Goal: Task Accomplishment & Management: Complete application form

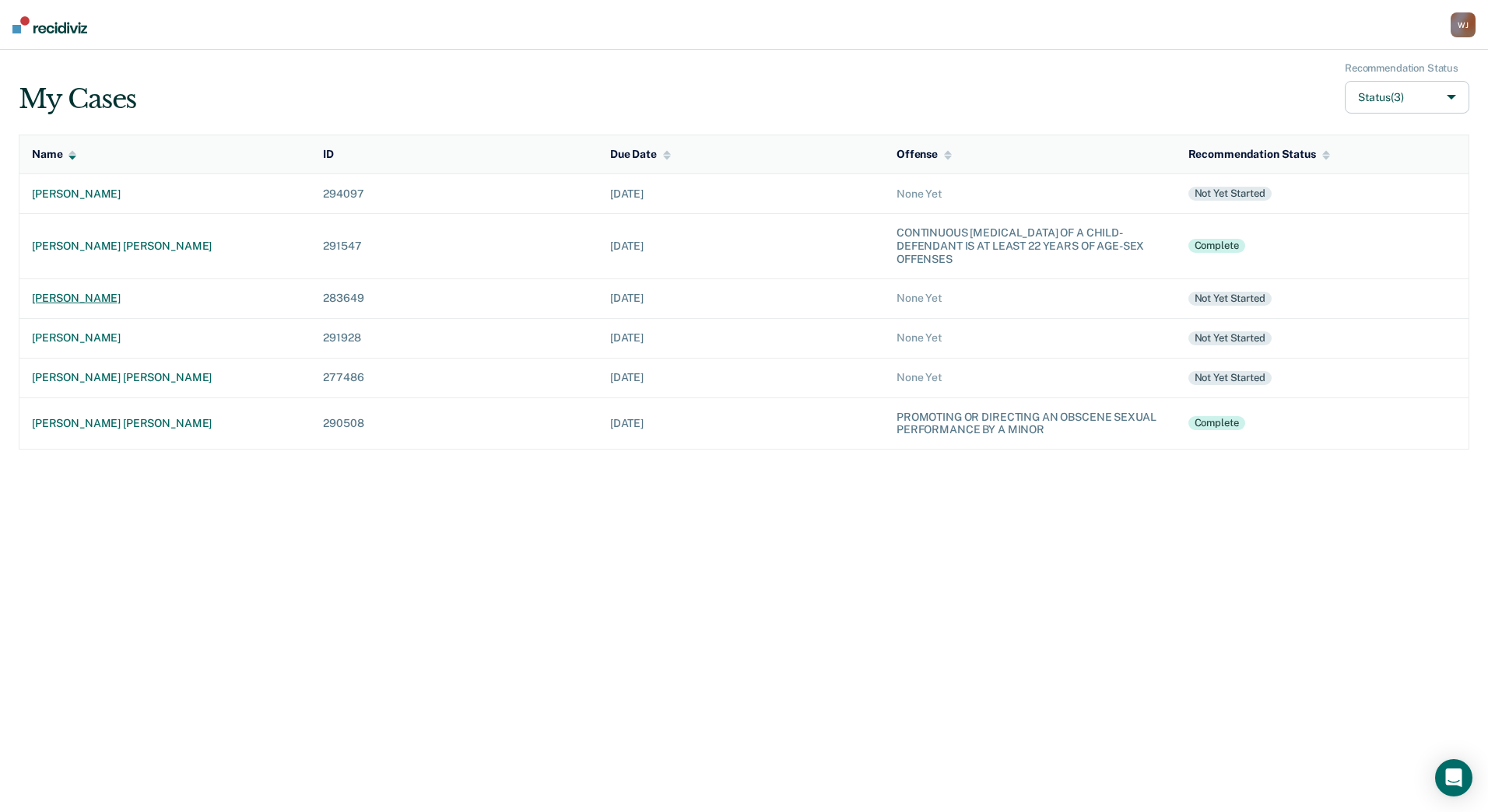
click at [93, 295] on div "[PERSON_NAME]" at bounding box center [164, 298] width 266 height 13
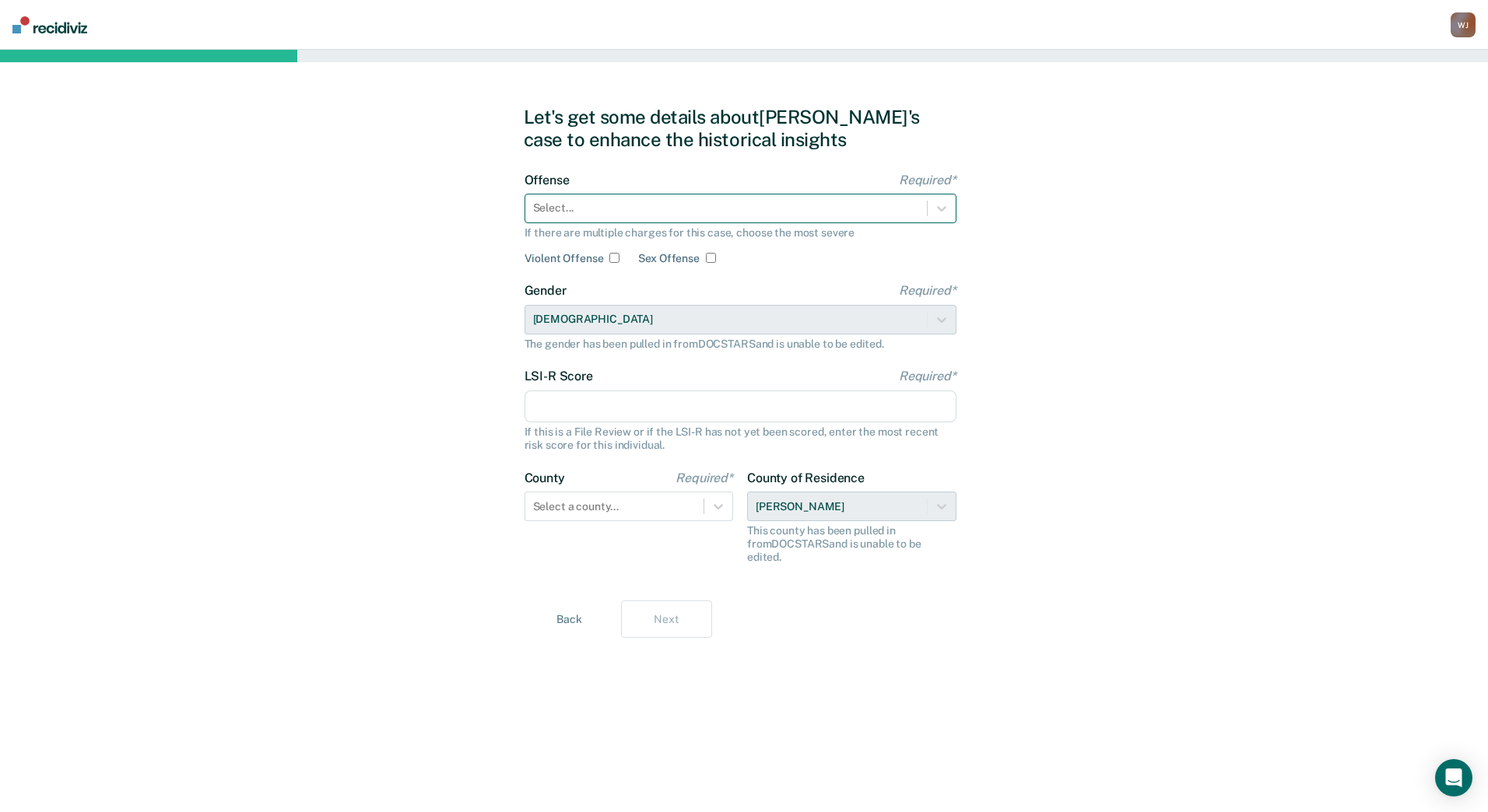
click at [660, 214] on div at bounding box center [726, 208] width 386 height 16
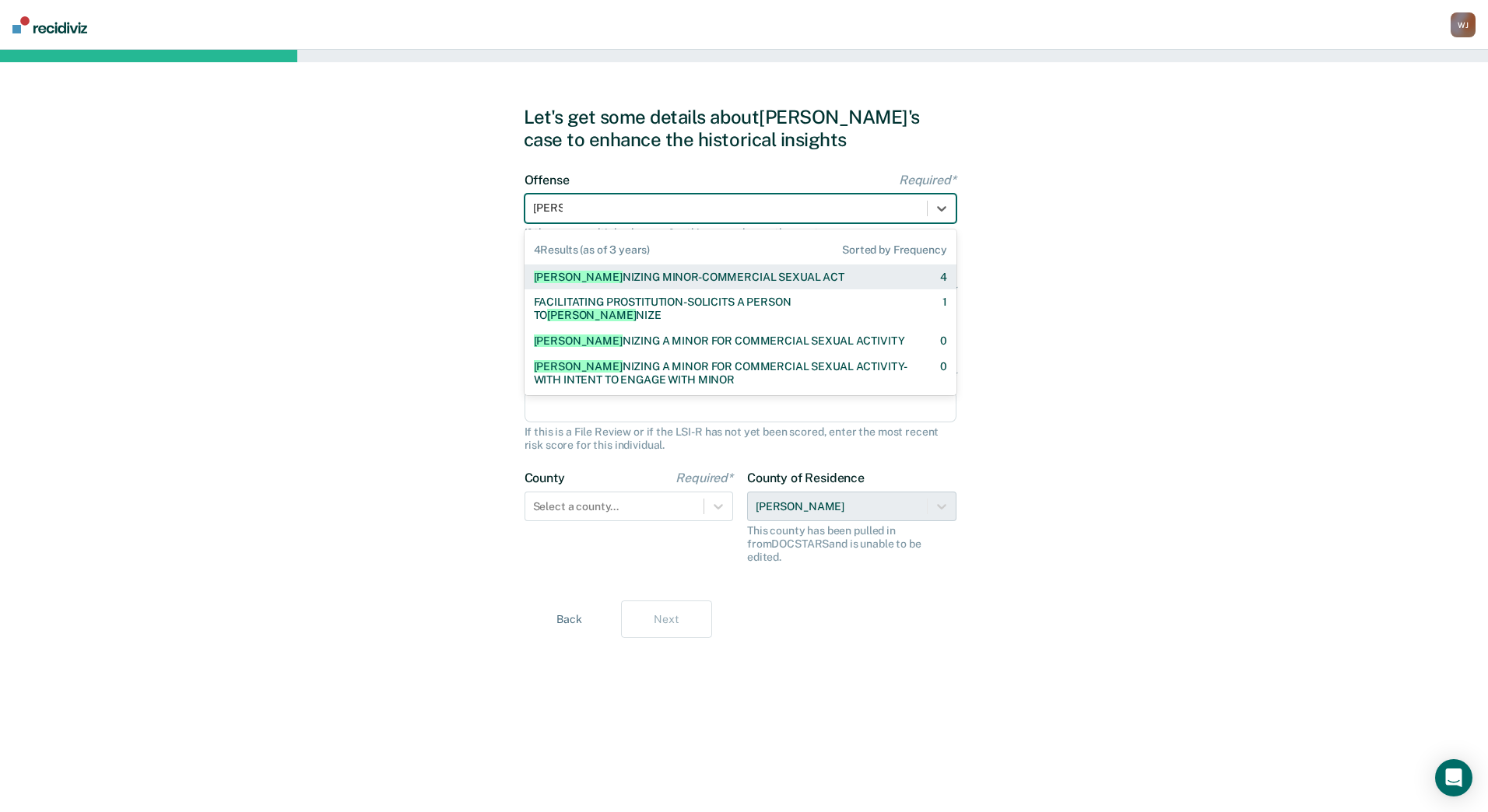
type input "patron"
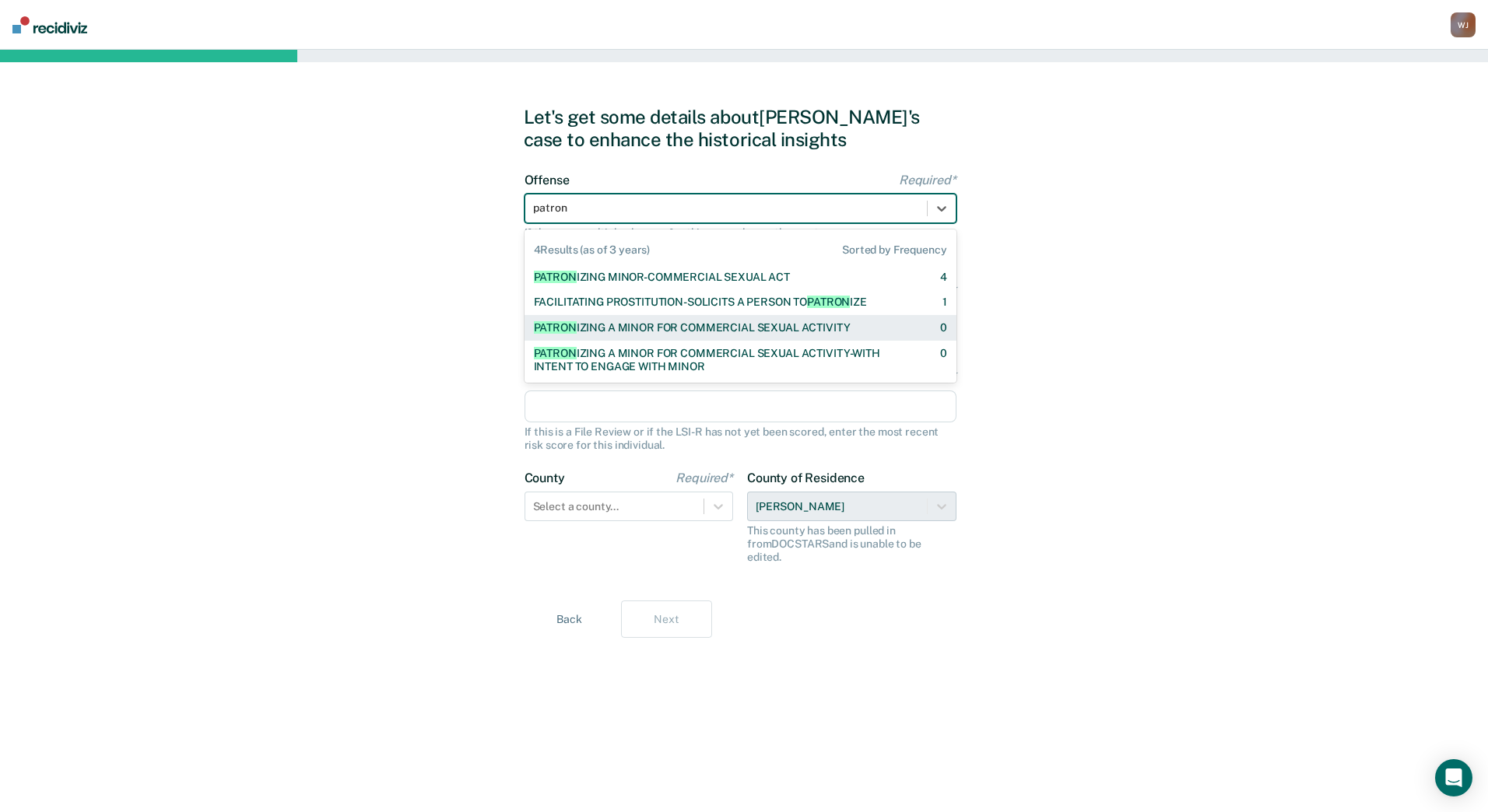
click at [701, 328] on div "PATRON IZING A MINOR FOR COMMERCIAL SEXUAL ACTIVITY" at bounding box center [692, 328] width 316 height 13
checkbox input "true"
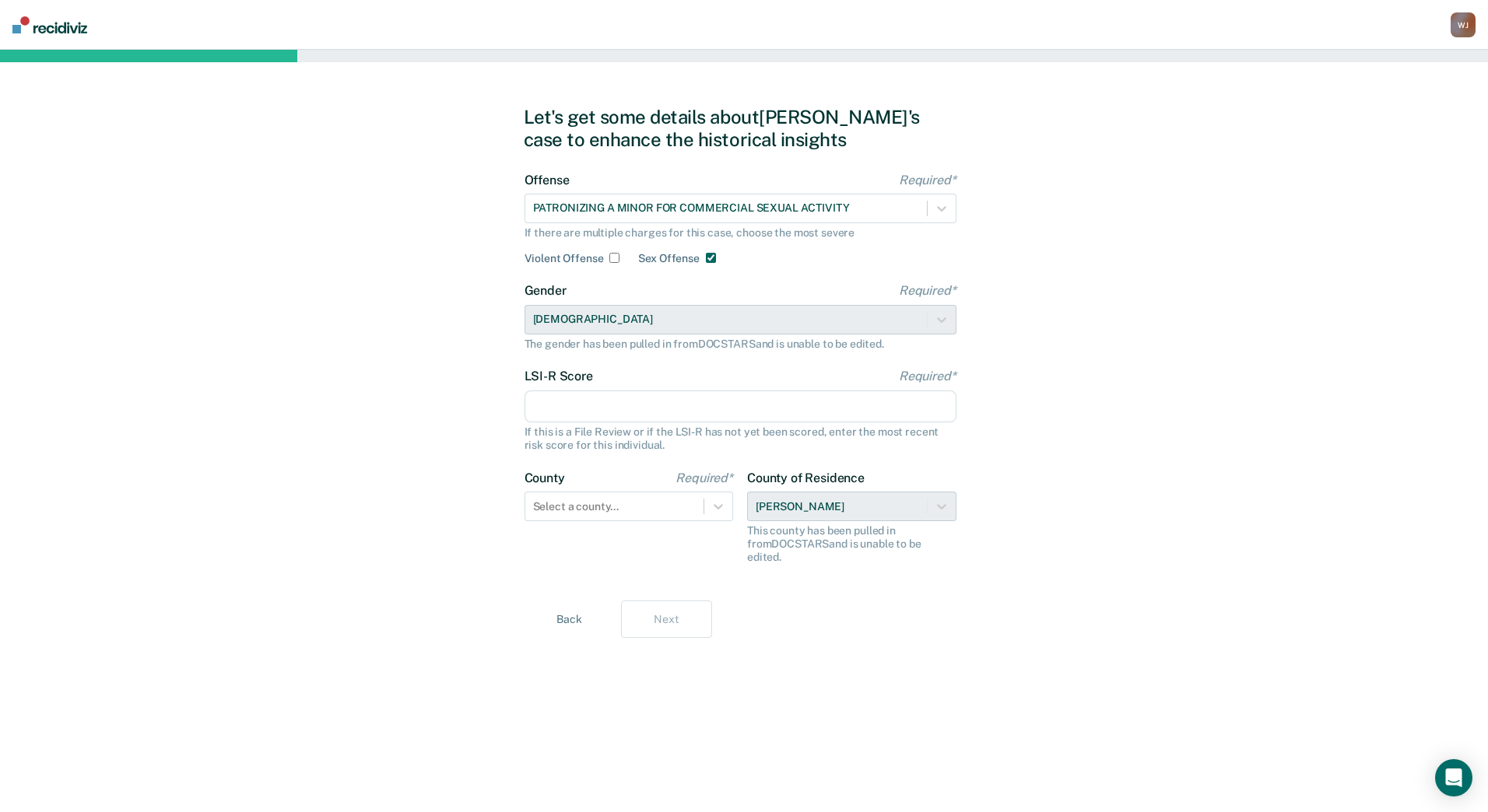
click at [692, 410] on input "LSI-R Score Required*" at bounding box center [740, 406] width 432 height 33
type input "36"
click at [720, 509] on icon at bounding box center [718, 506] width 16 height 16
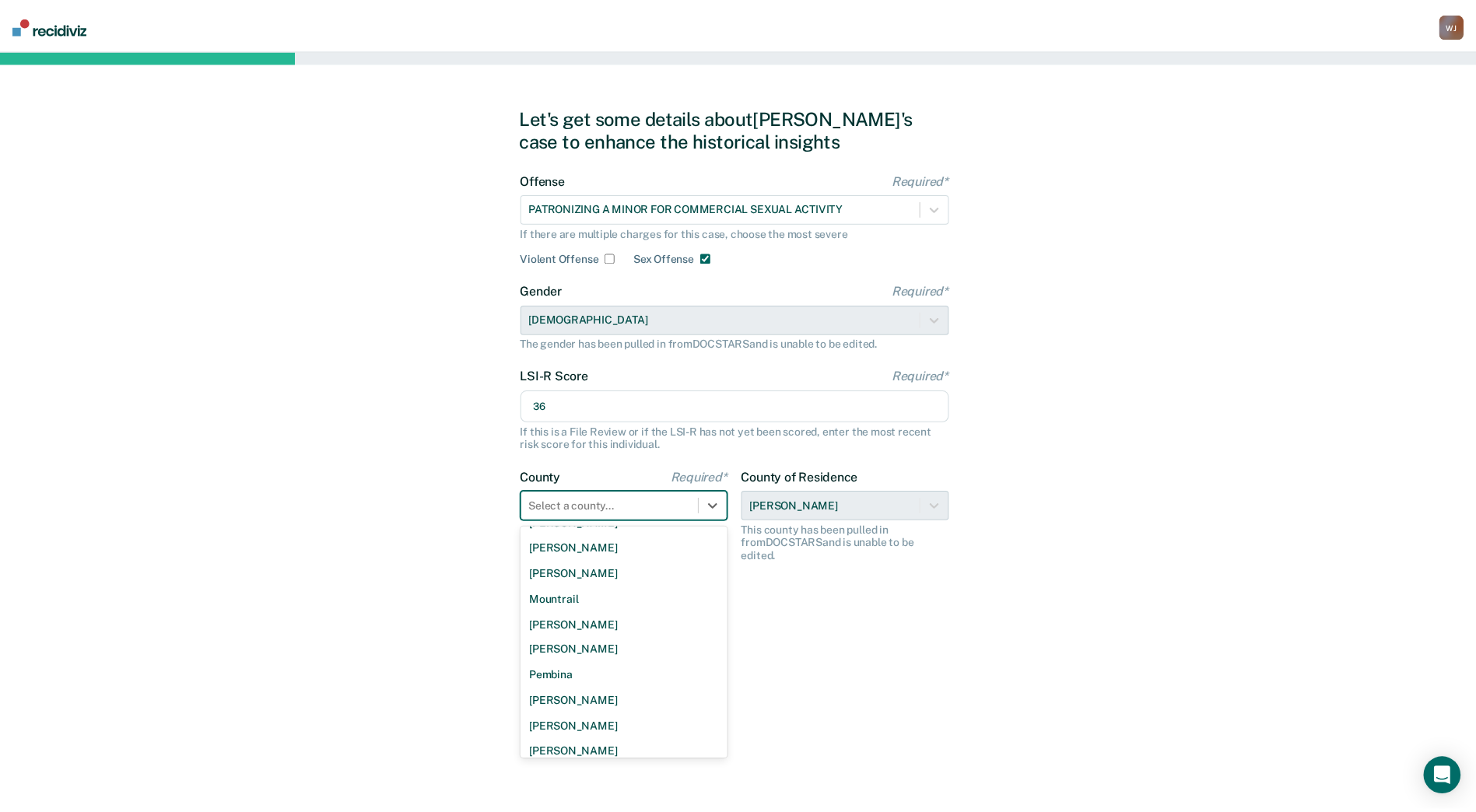
scroll to position [912, 0]
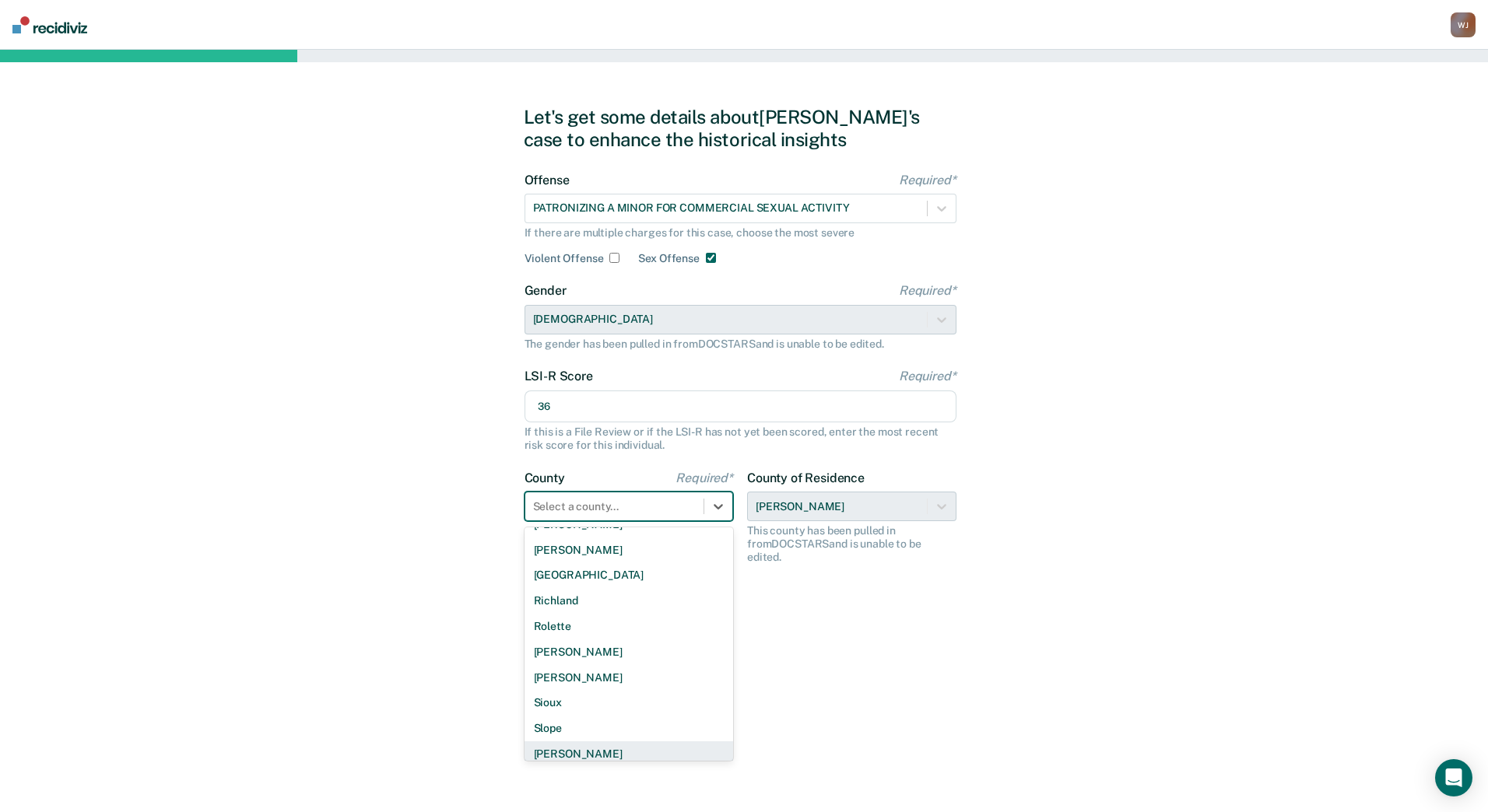
click at [584, 746] on div "[PERSON_NAME]" at bounding box center [628, 753] width 209 height 26
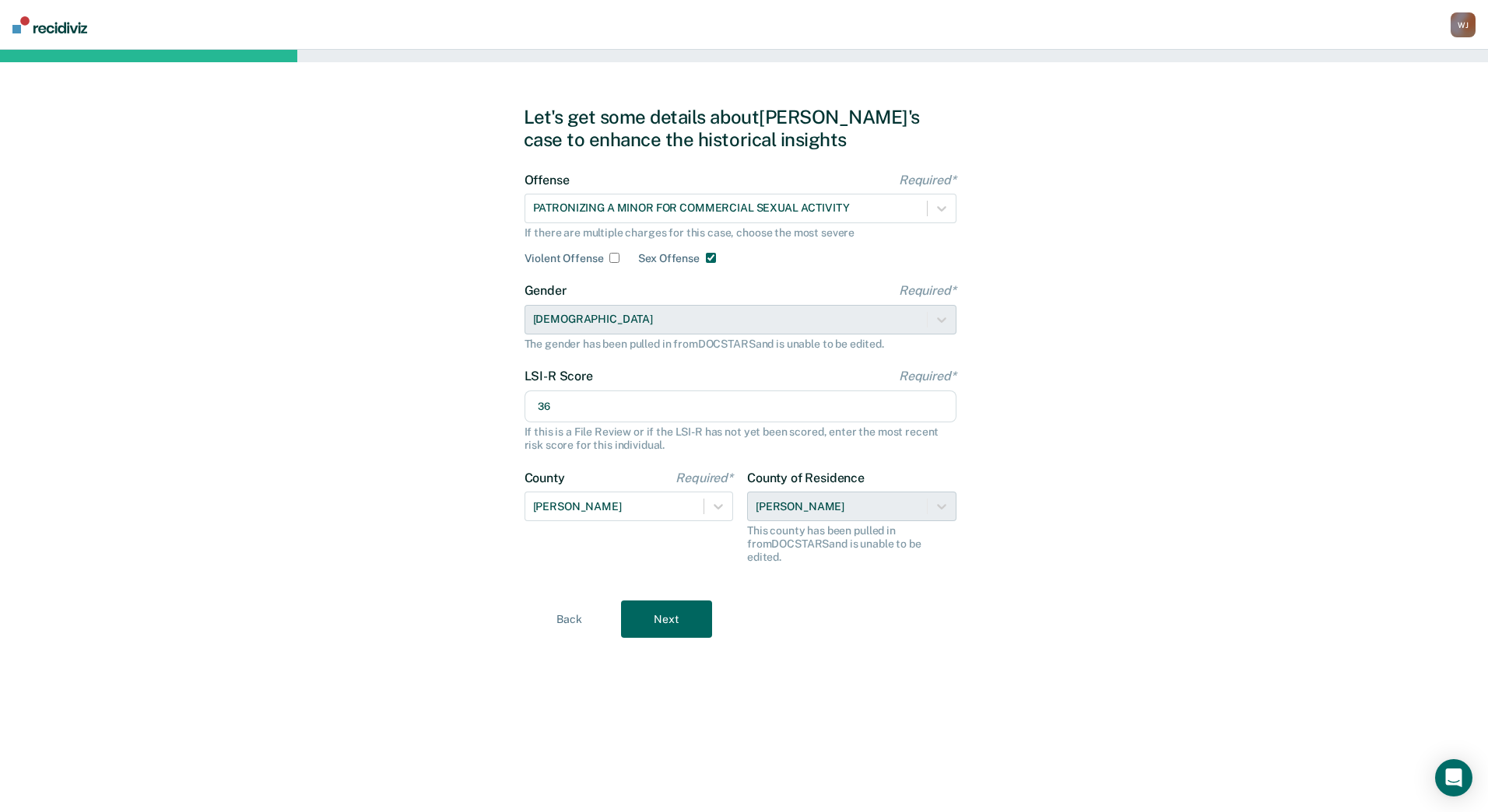
click at [638, 609] on button "Next" at bounding box center [667, 619] width 91 height 37
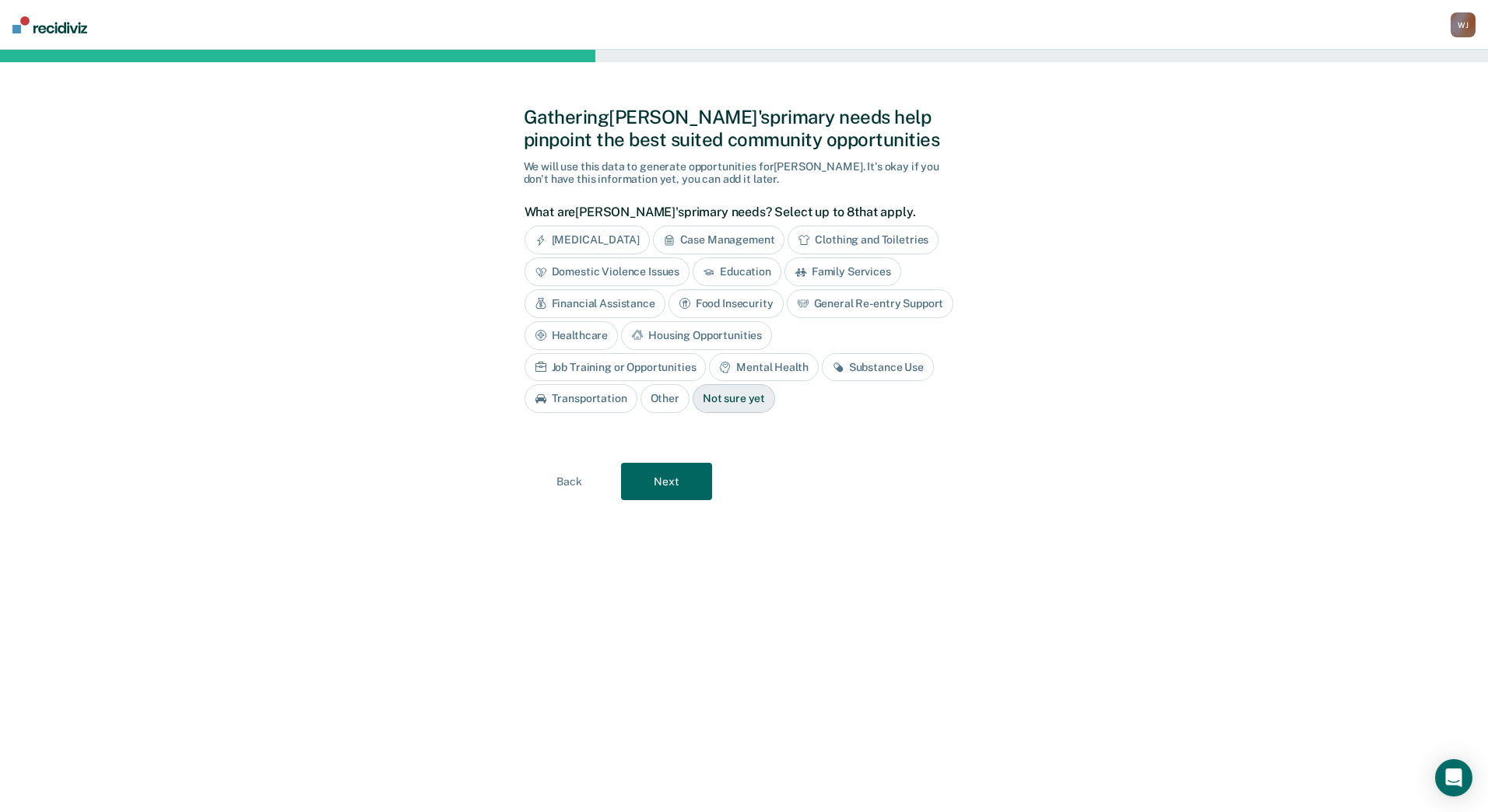
click at [596, 238] on div "[MEDICAL_DATA]" at bounding box center [587, 240] width 125 height 28
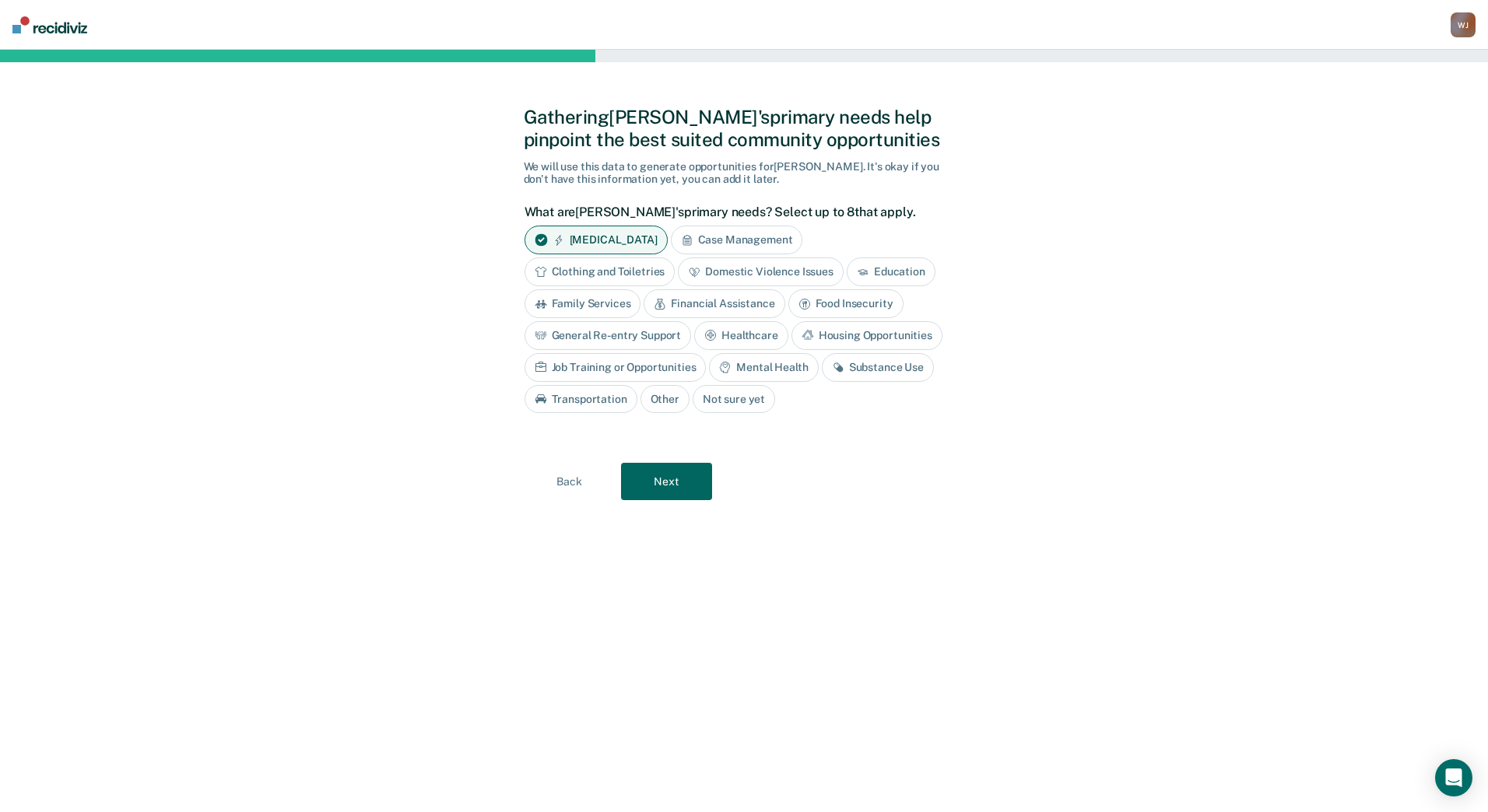
click at [884, 366] on div "Substance Use" at bounding box center [877, 367] width 112 height 28
click at [598, 369] on div "Job Training or Opportunities" at bounding box center [615, 367] width 182 height 28
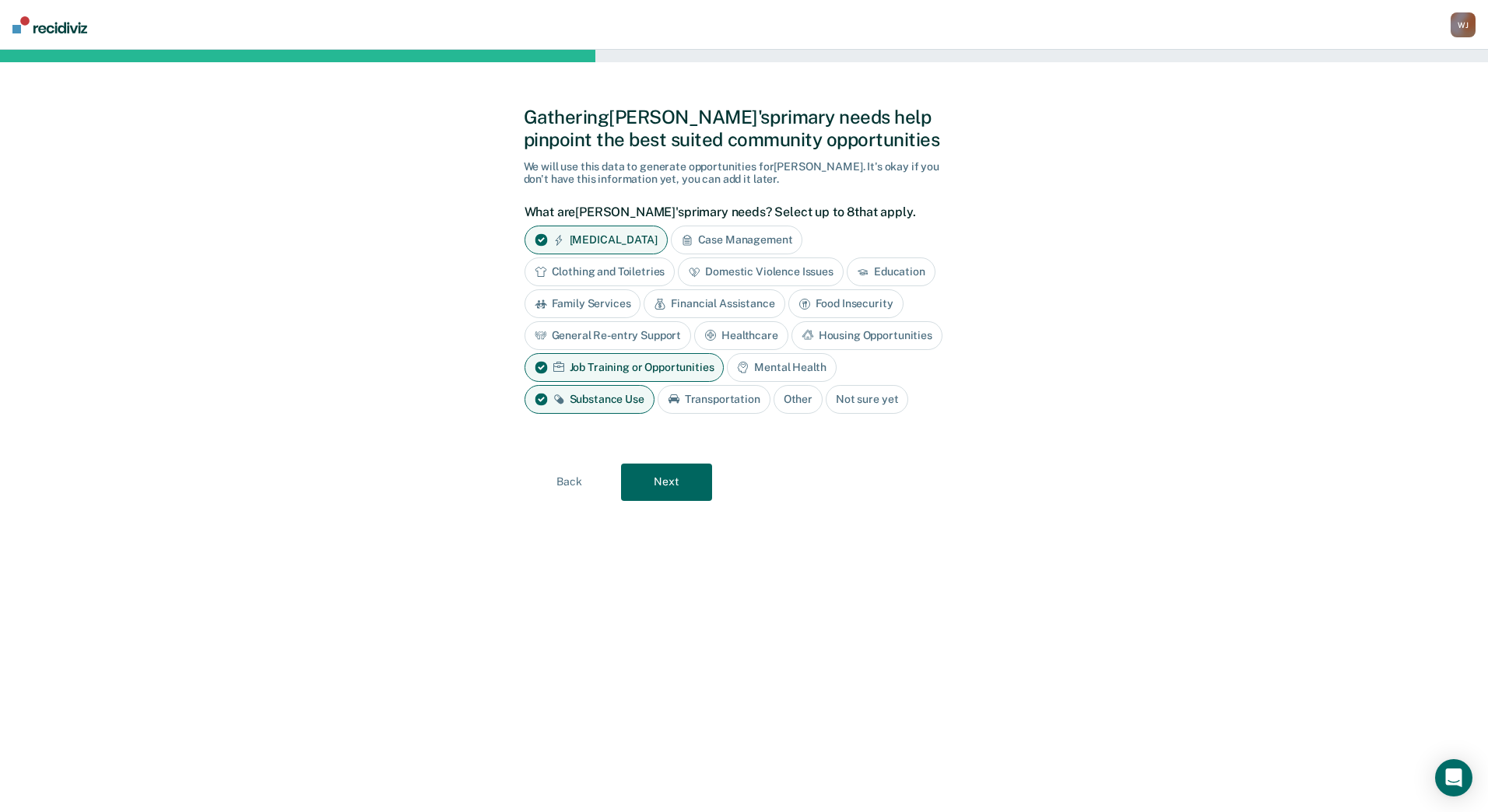
click at [754, 243] on div "Case Management" at bounding box center [737, 240] width 132 height 28
click at [764, 362] on div "Mental Health" at bounding box center [781, 367] width 109 height 28
click at [672, 486] on button "Next" at bounding box center [667, 482] width 91 height 37
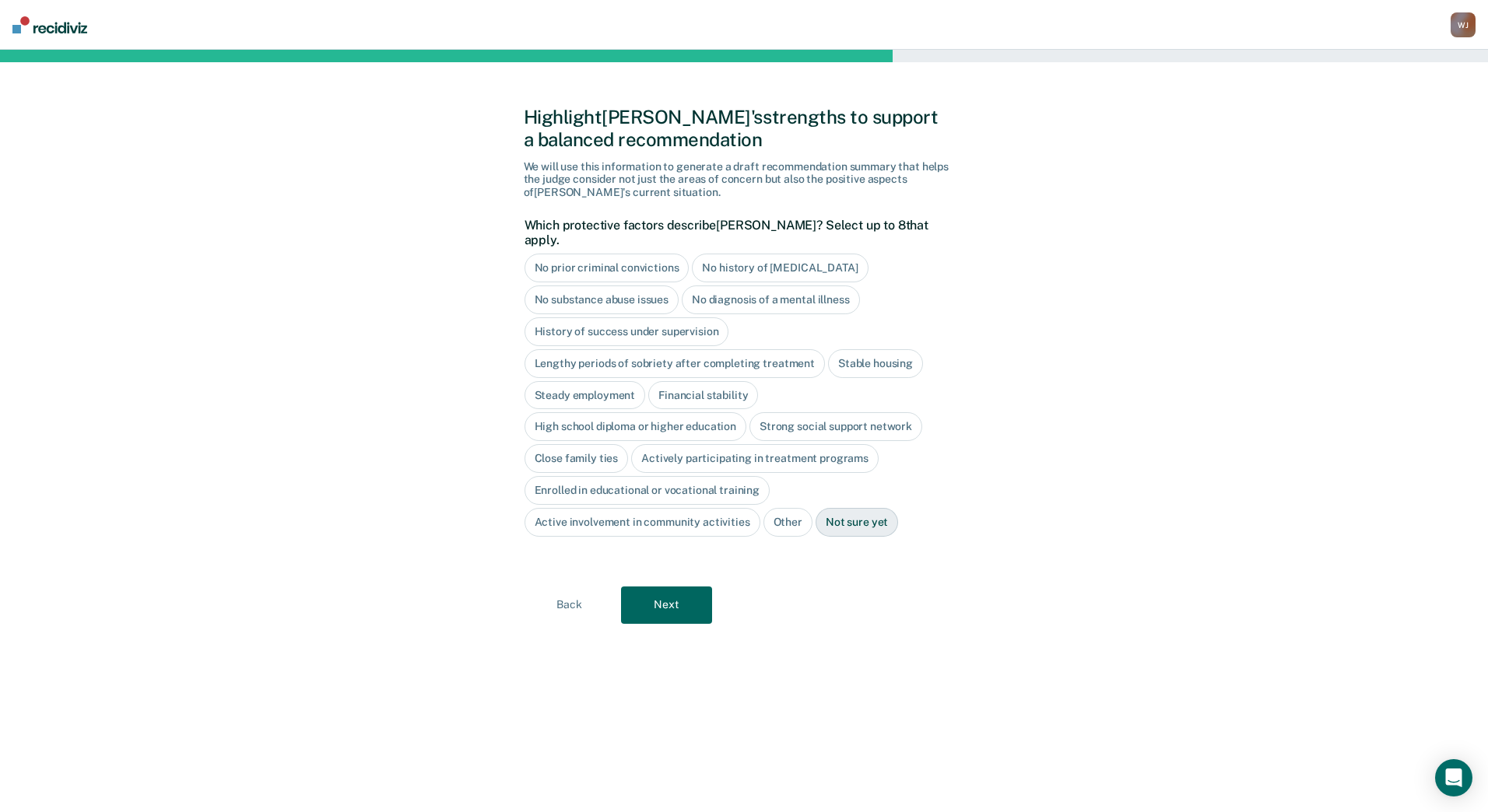
click at [633, 414] on div "High school diploma or higher education" at bounding box center [636, 426] width 222 height 28
click at [668, 591] on button "Next" at bounding box center [667, 605] width 91 height 37
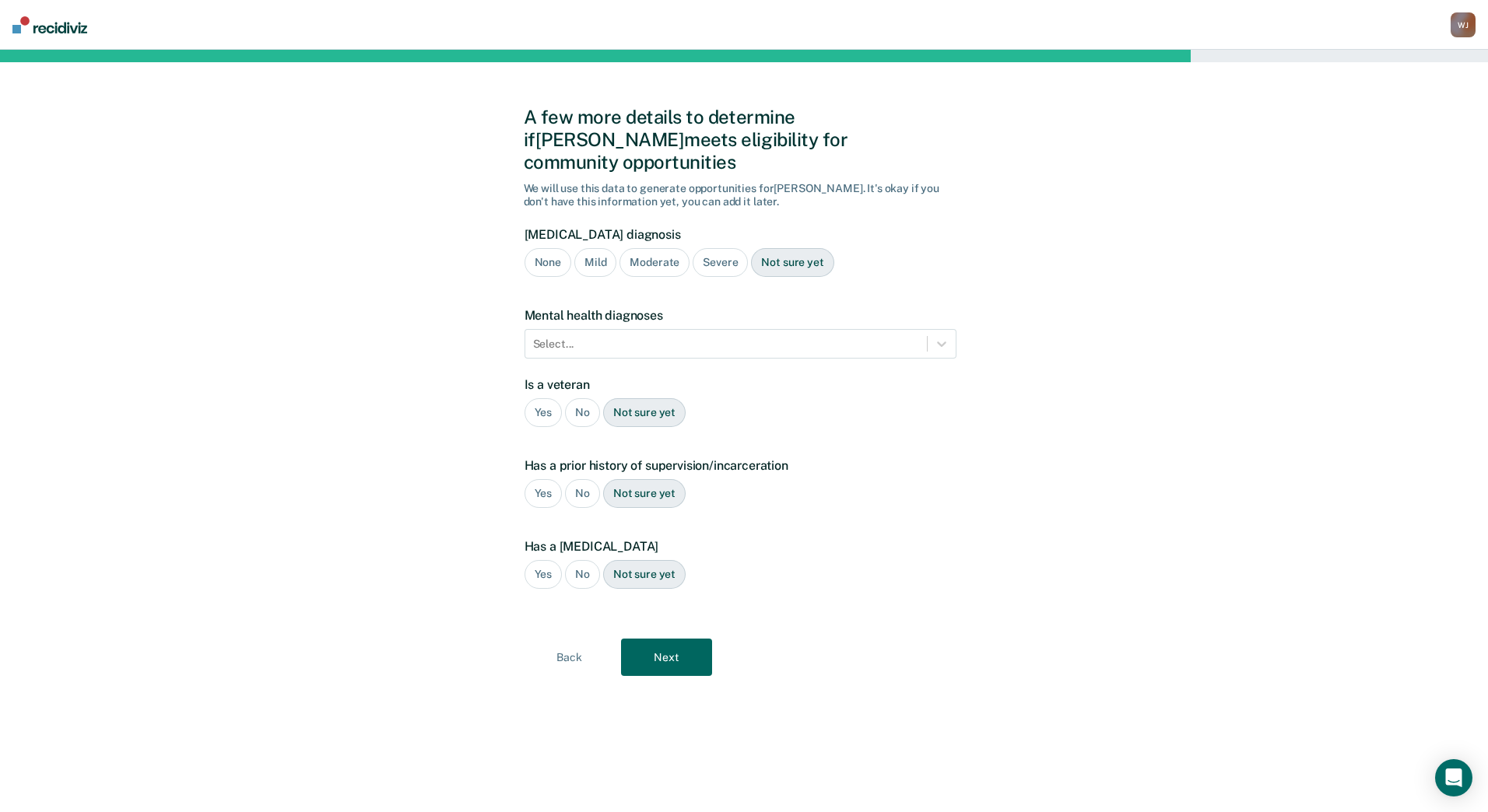
click at [719, 248] on div "Severe" at bounding box center [720, 262] width 55 height 28
click at [860, 336] on div at bounding box center [726, 344] width 386 height 16
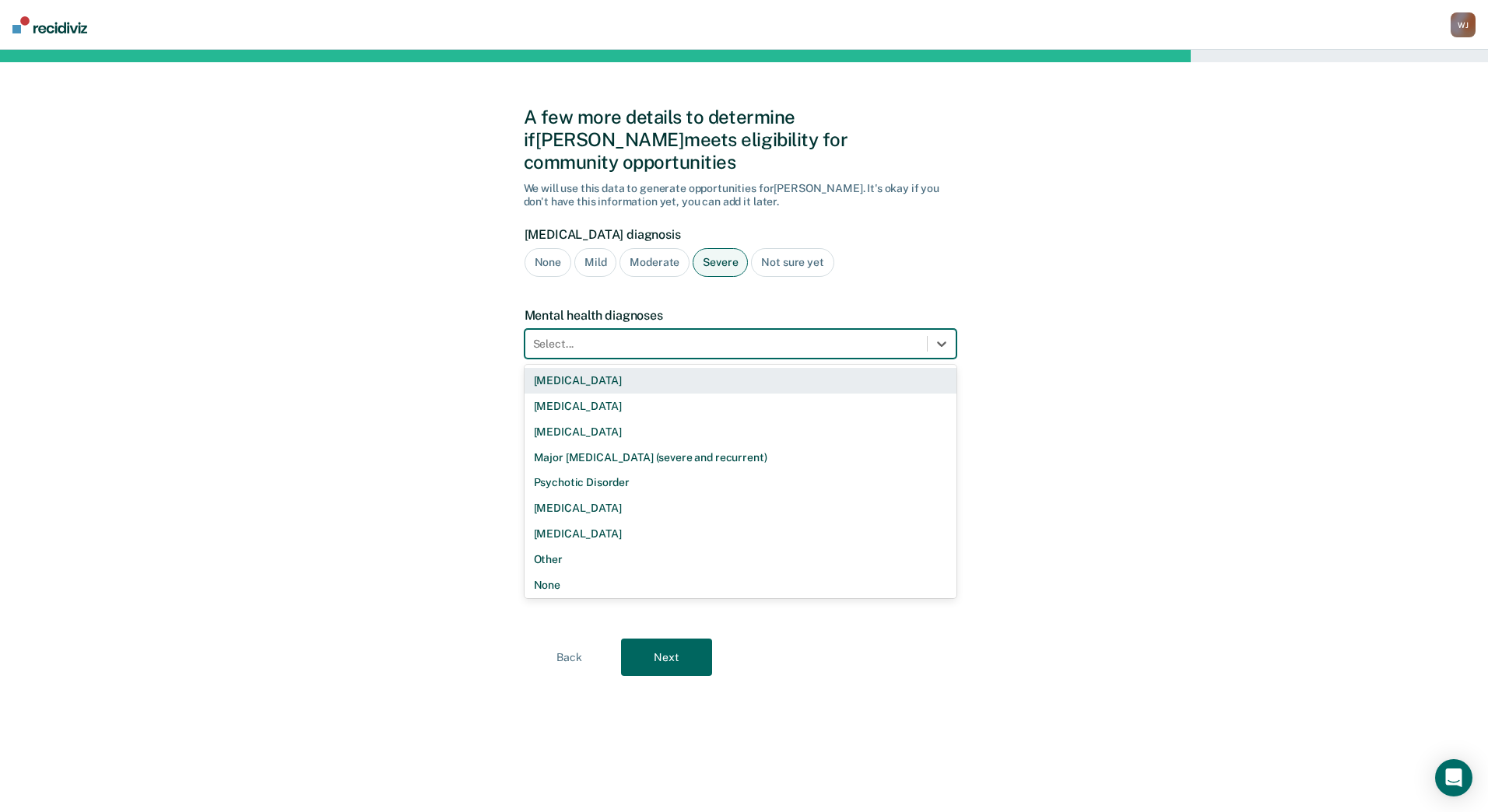
click at [609, 368] on div "[MEDICAL_DATA]" at bounding box center [740, 380] width 432 height 26
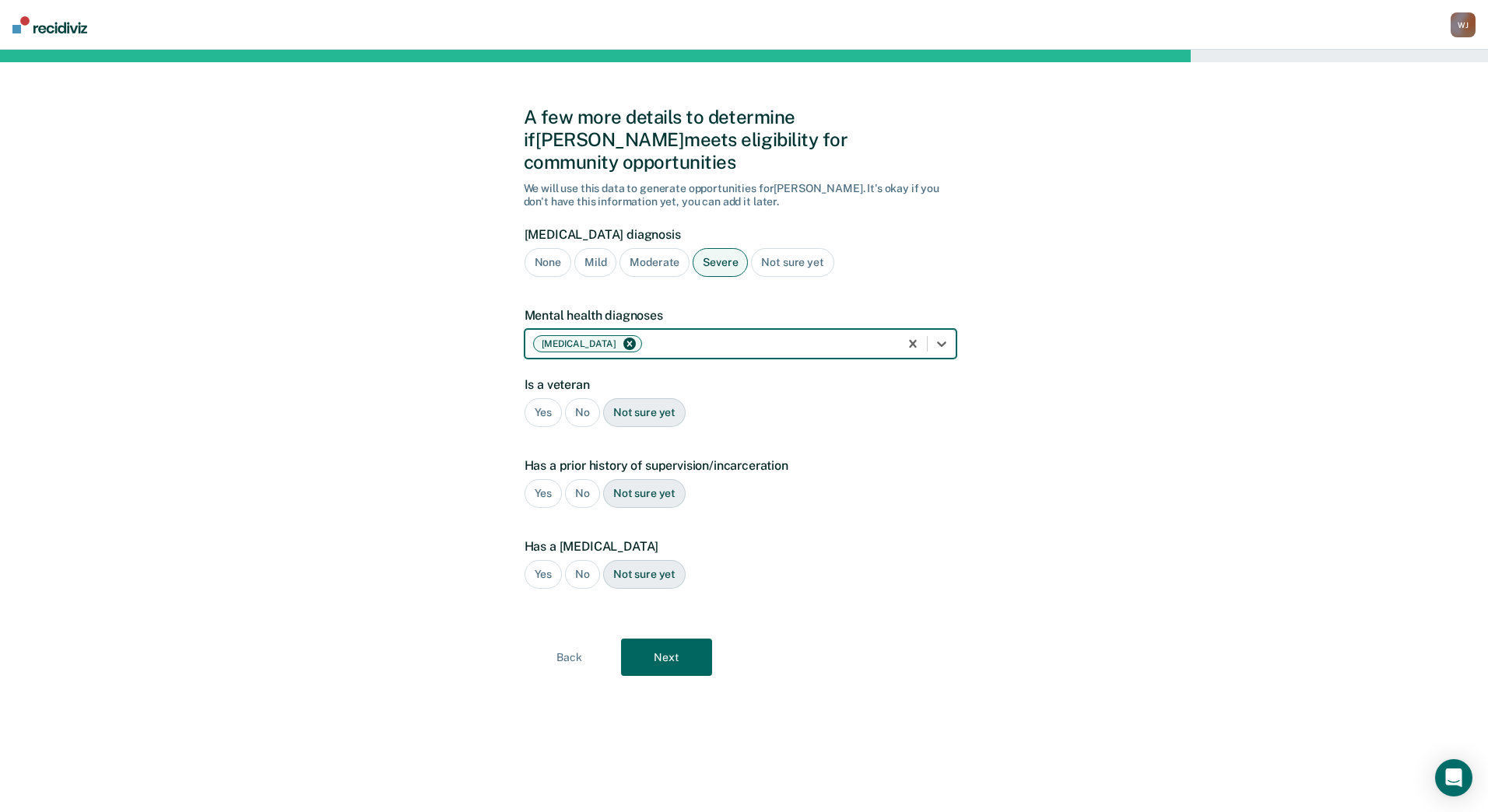
click at [584, 398] on div "No" at bounding box center [582, 412] width 35 height 28
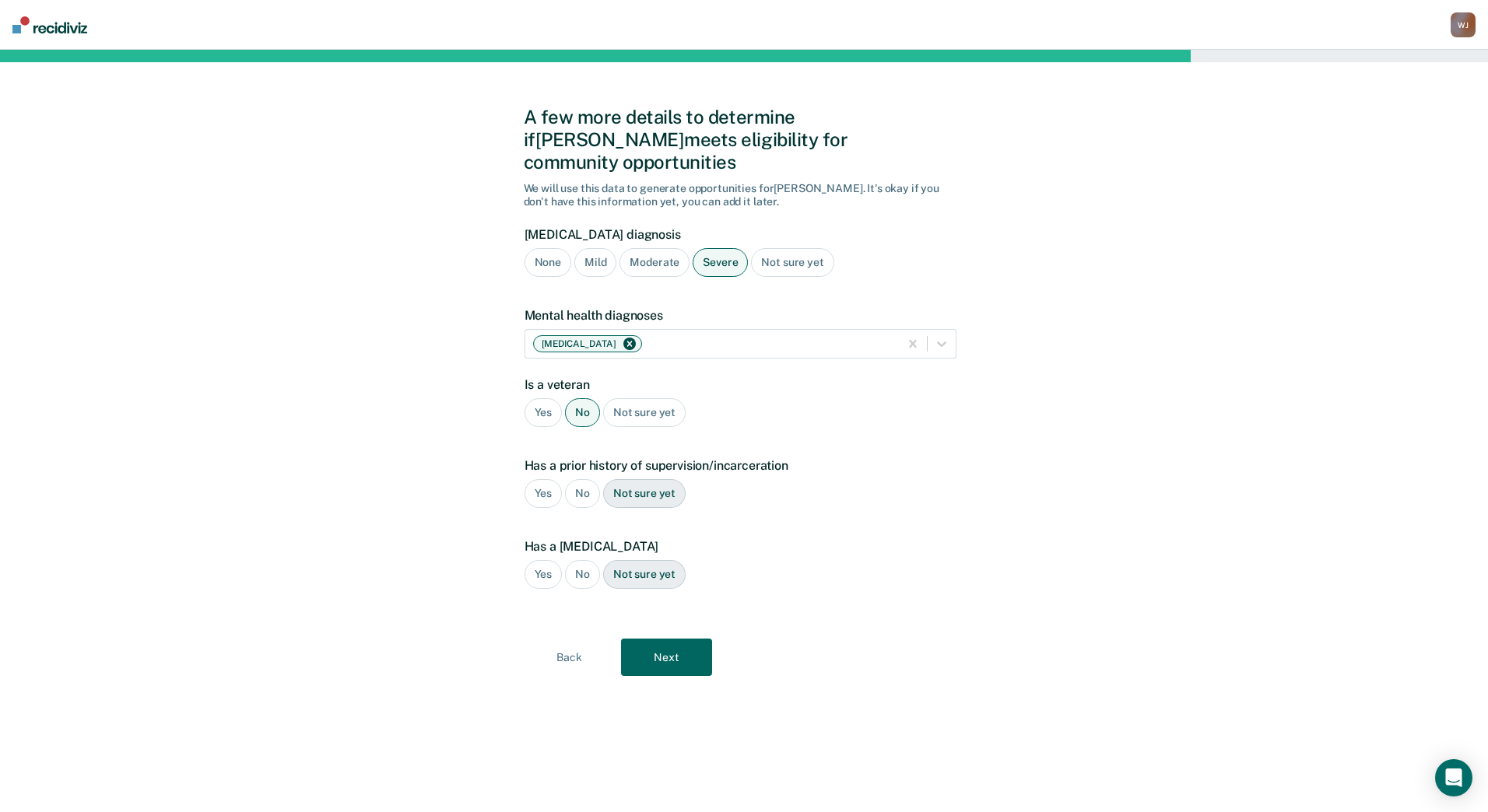
click at [540, 479] on div "Yes" at bounding box center [543, 493] width 38 height 28
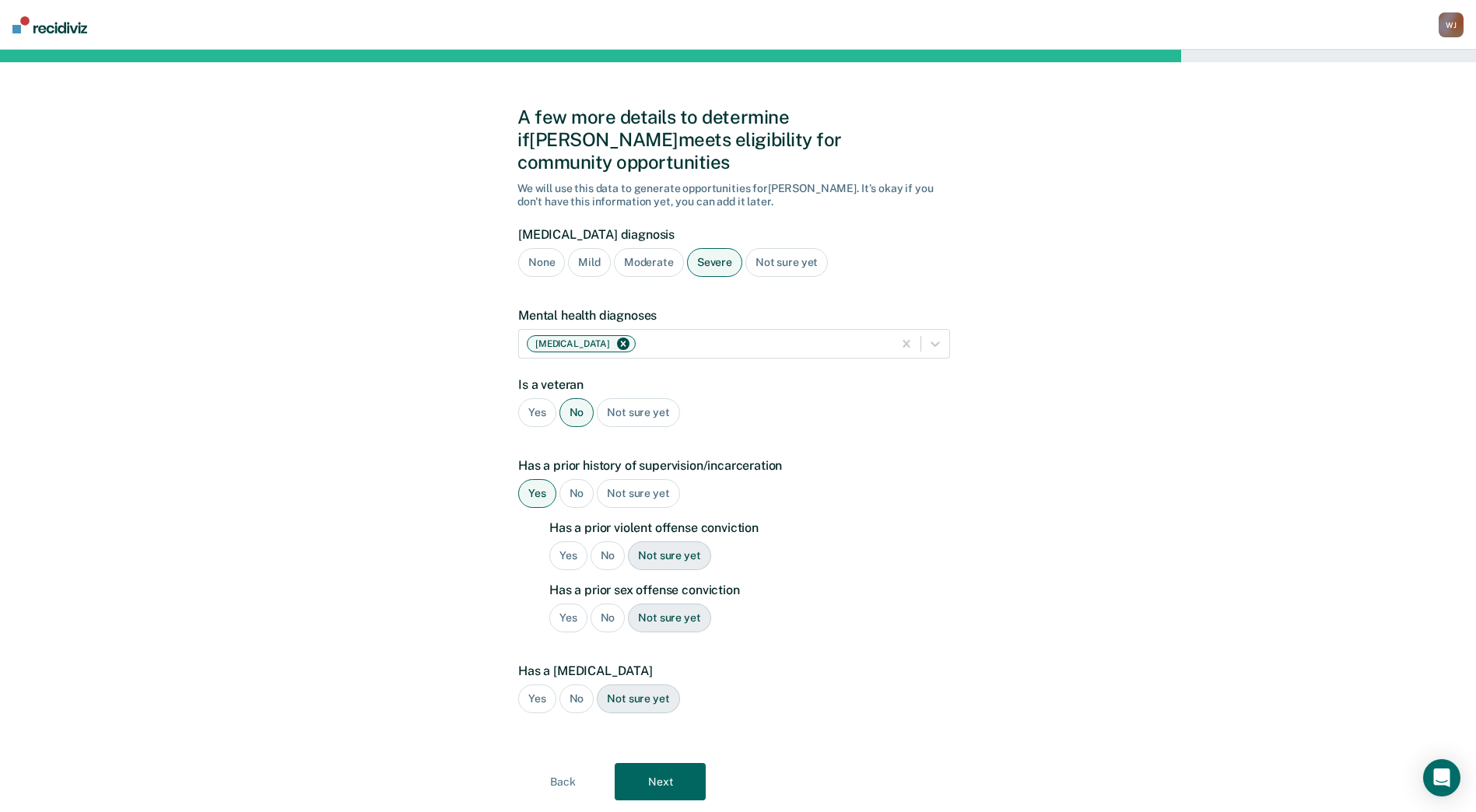
click at [600, 603] on div "No" at bounding box center [607, 617] width 35 height 28
click at [605, 541] on div "No" at bounding box center [607, 555] width 35 height 28
click at [578, 684] on div "No" at bounding box center [576, 698] width 35 height 28
click at [658, 763] on button "Next" at bounding box center [660, 782] width 91 height 37
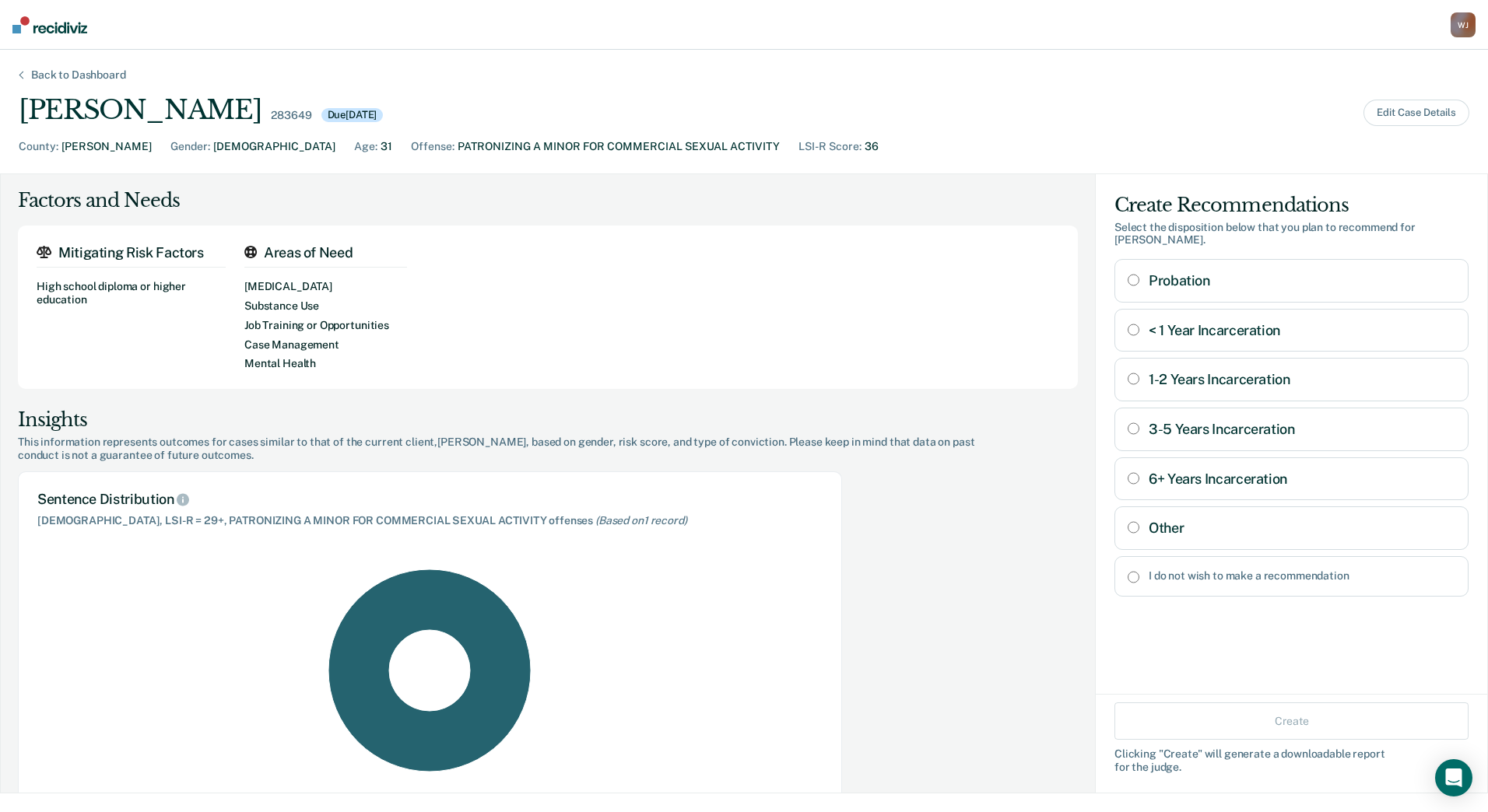
click at [1128, 521] on input "Other" at bounding box center [1133, 528] width 12 height 12
radio input "true"
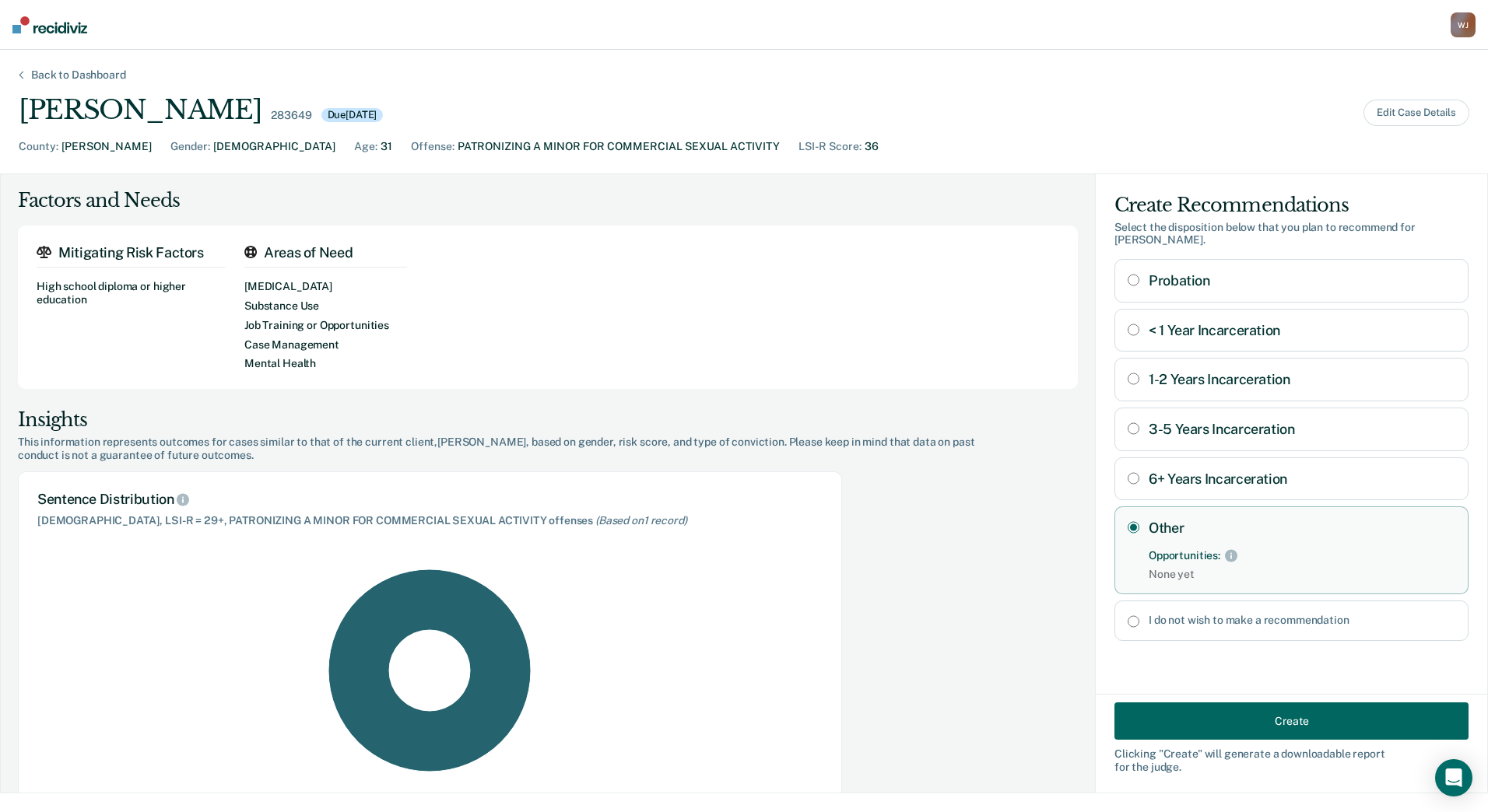
click at [1245, 722] on button "Create" at bounding box center [1292, 721] width 354 height 37
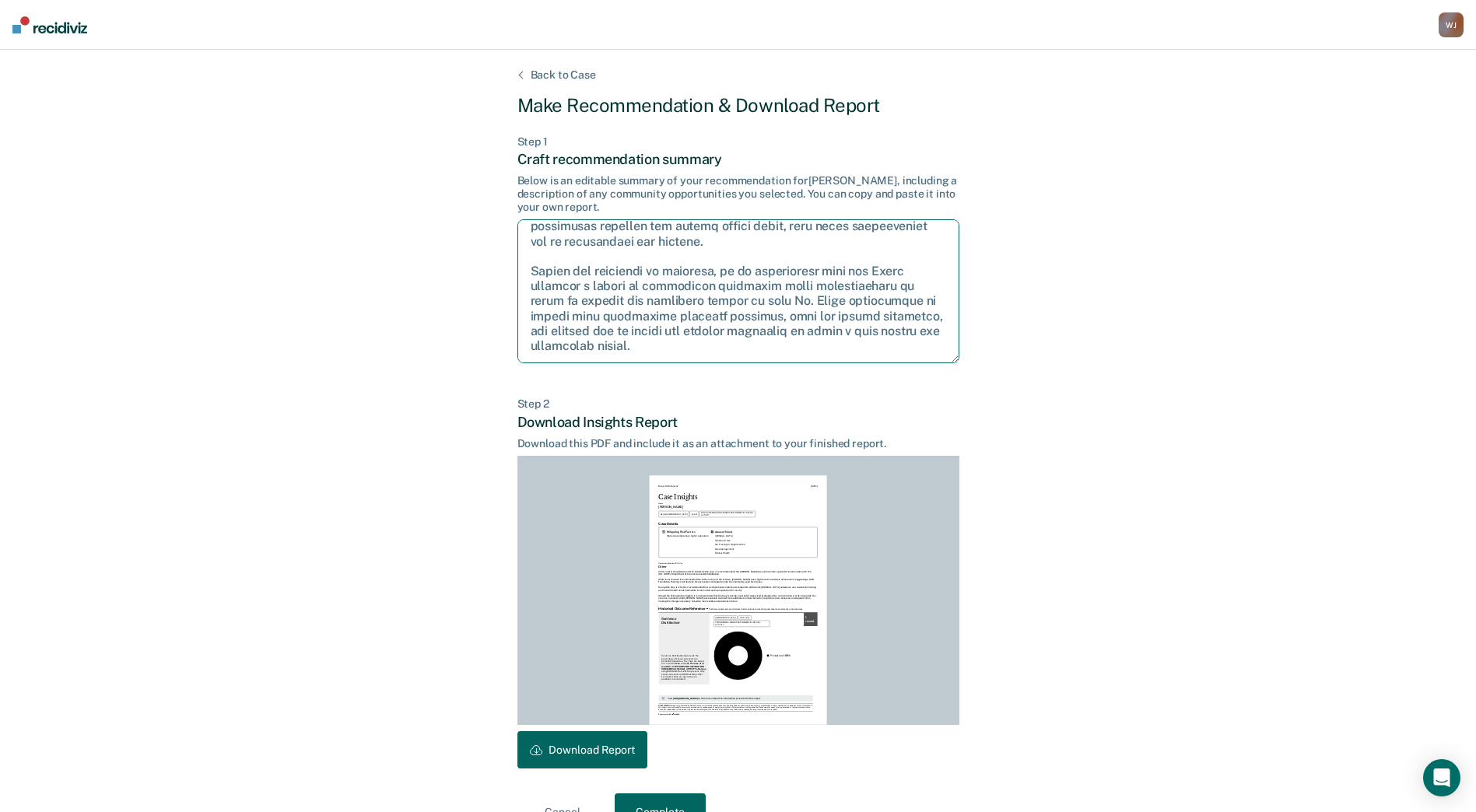
scroll to position [37, 0]
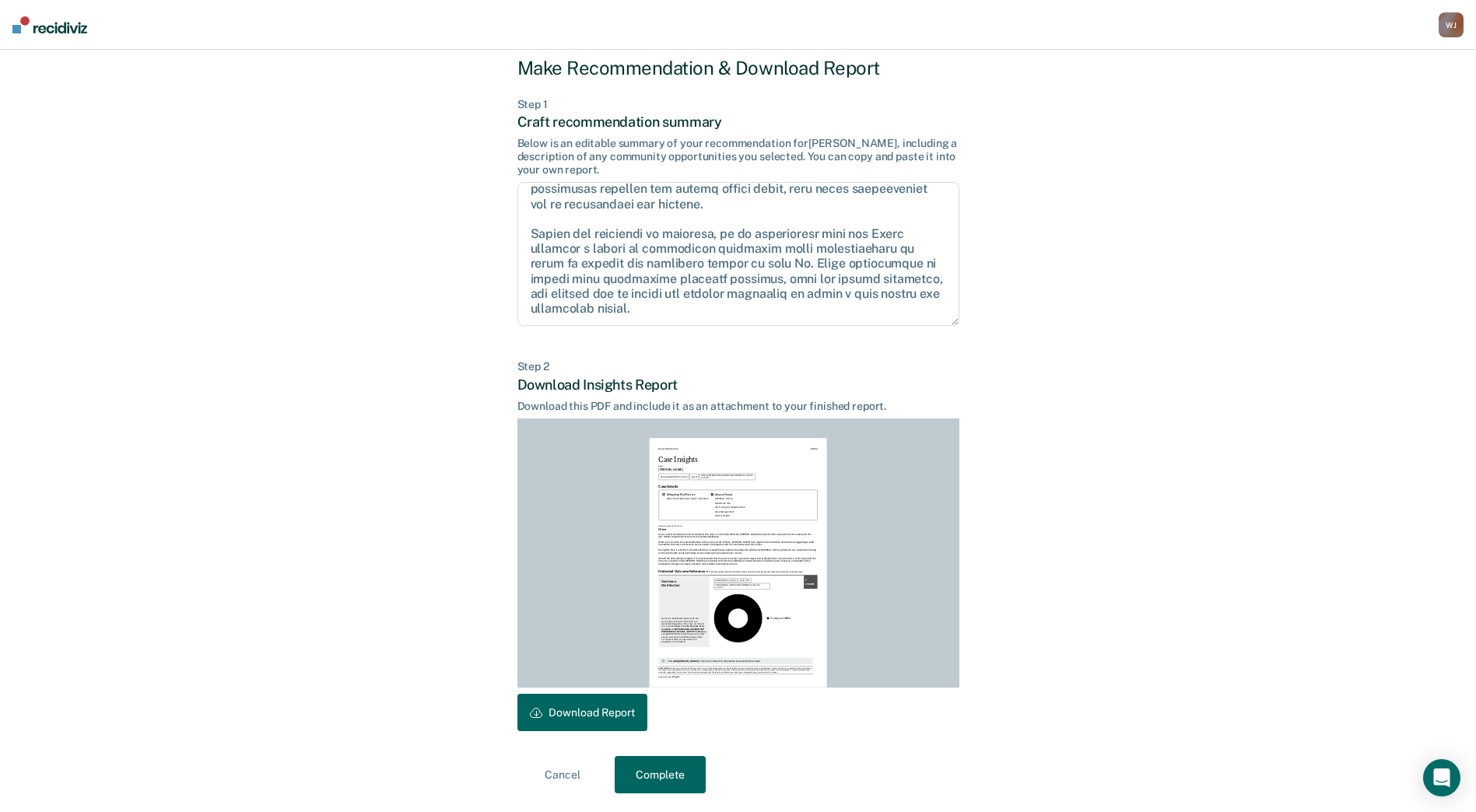
click at [659, 766] on button "Complete" at bounding box center [660, 775] width 91 height 37
